Goal: Task Accomplishment & Management: Use online tool/utility

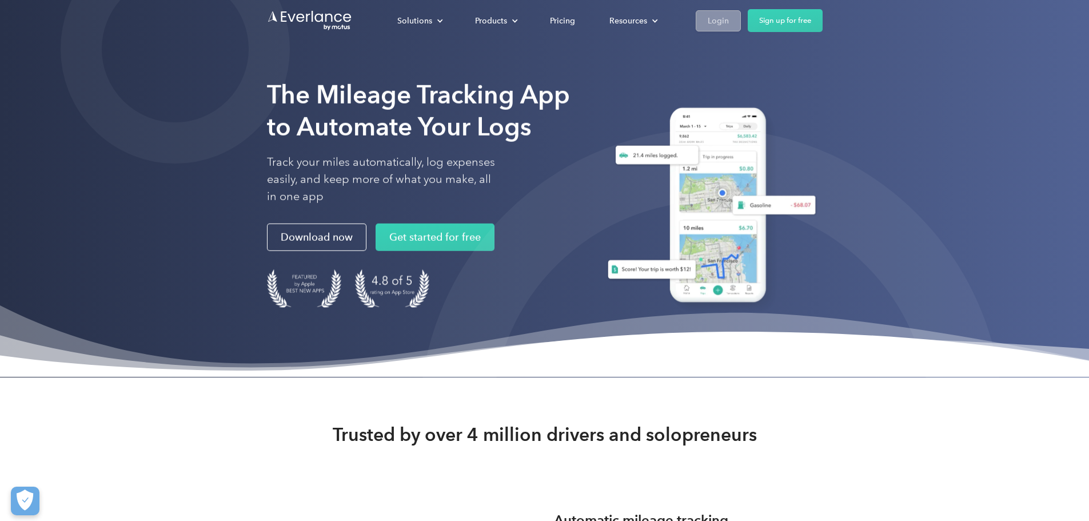
click at [741, 29] on link "Login" at bounding box center [718, 20] width 45 height 21
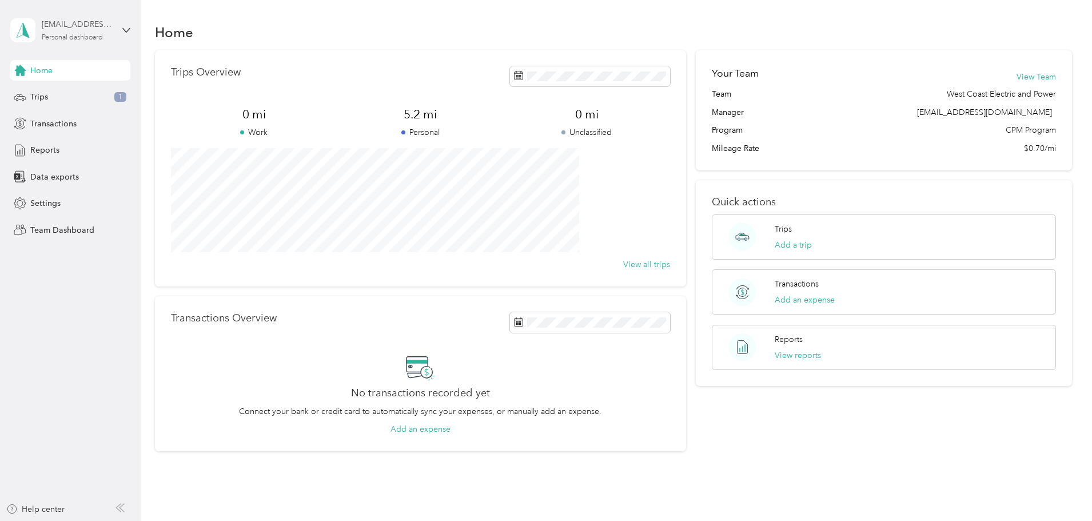
click at [43, 35] on div "Personal dashboard" at bounding box center [72, 37] width 61 height 7
click at [85, 93] on div "Team dashboard" at bounding box center [130, 92] width 225 height 20
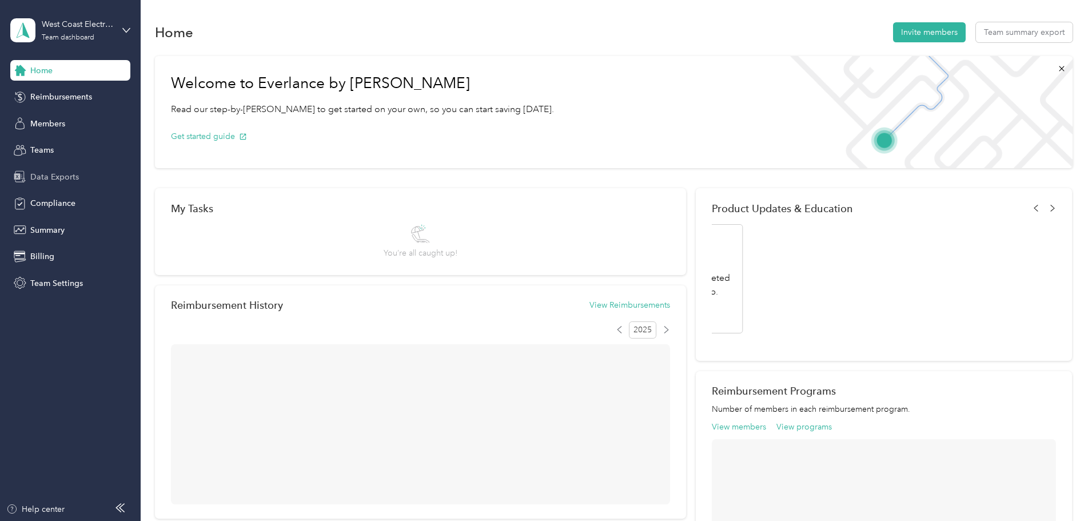
click at [70, 180] on span "Data Exports" at bounding box center [54, 177] width 49 height 12
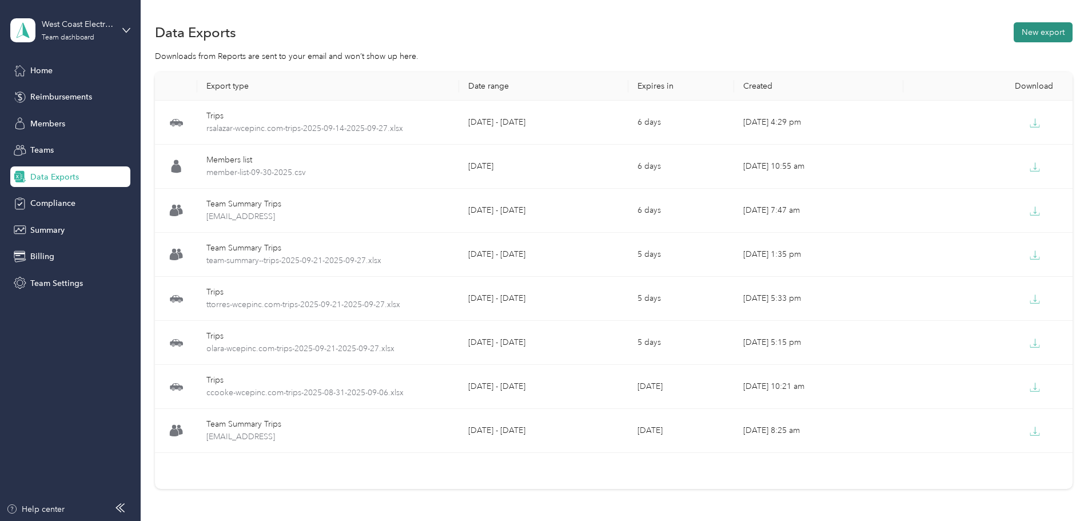
click at [1014, 31] on button "New export" at bounding box center [1043, 32] width 59 height 20
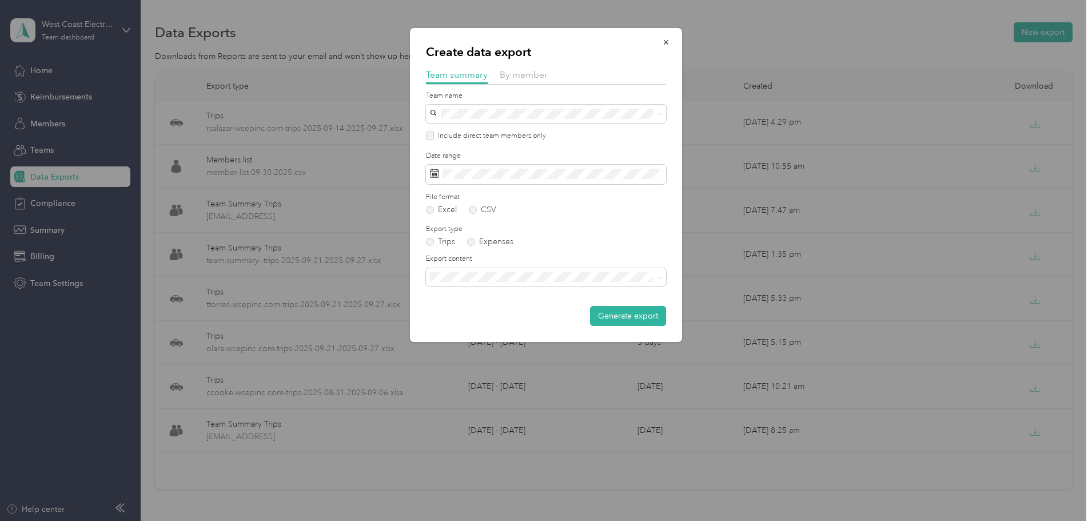
click at [535, 68] on div "By member" at bounding box center [524, 75] width 48 height 14
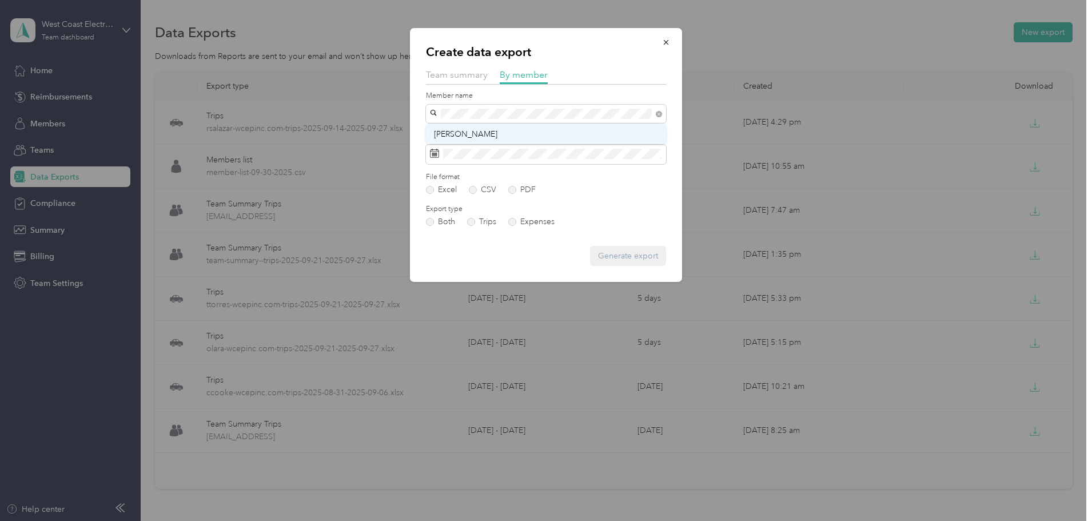
click at [486, 137] on div "[PERSON_NAME]" at bounding box center [546, 134] width 224 height 12
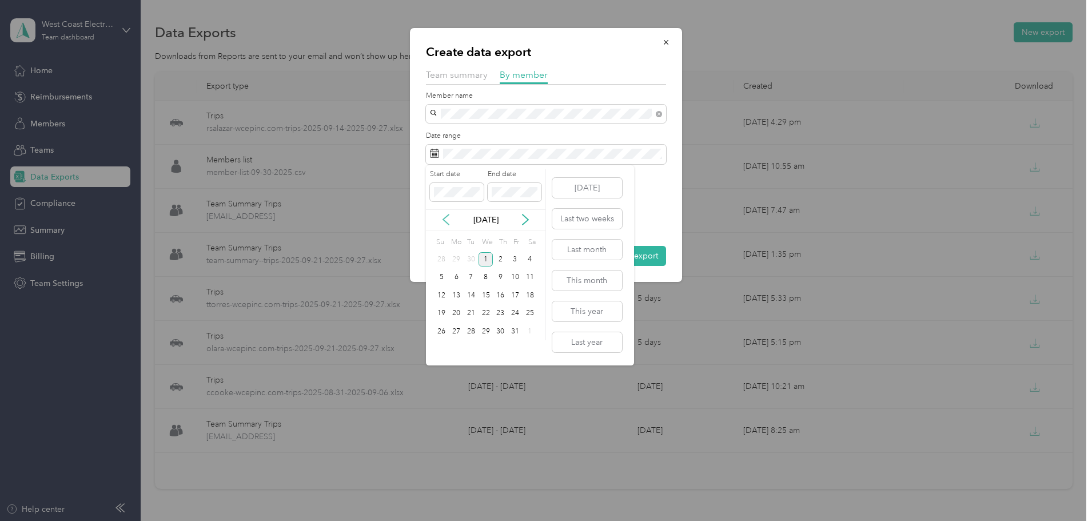
click at [441, 222] on icon at bounding box center [445, 219] width 11 height 11
click at [444, 296] on div "14" at bounding box center [442, 295] width 15 height 14
click at [529, 297] on div "20" at bounding box center [530, 295] width 15 height 14
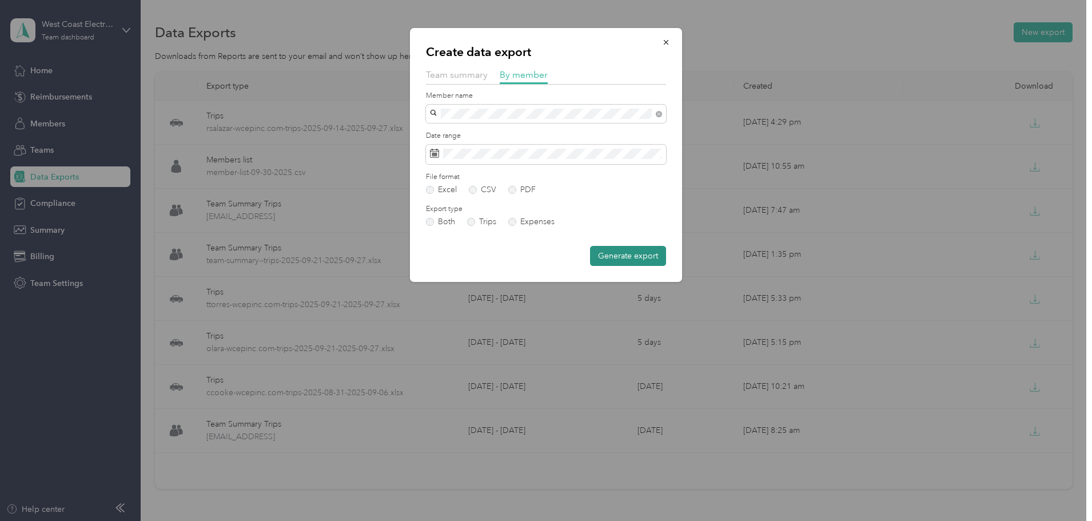
click at [641, 257] on button "Generate export" at bounding box center [628, 256] width 76 height 20
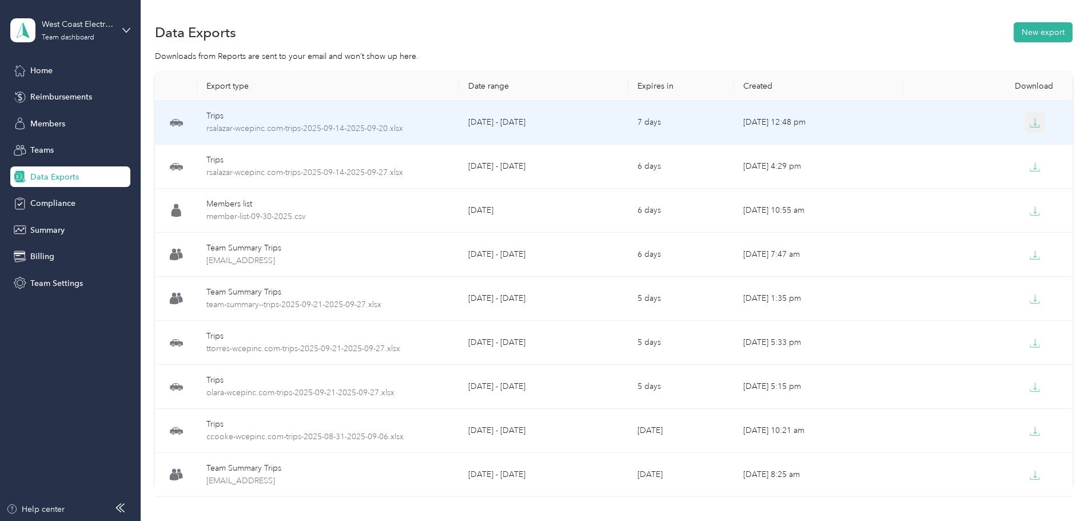
click at [1030, 118] on icon "button" at bounding box center [1035, 123] width 10 height 10
